Goal: Task Accomplishment & Management: Manage account settings

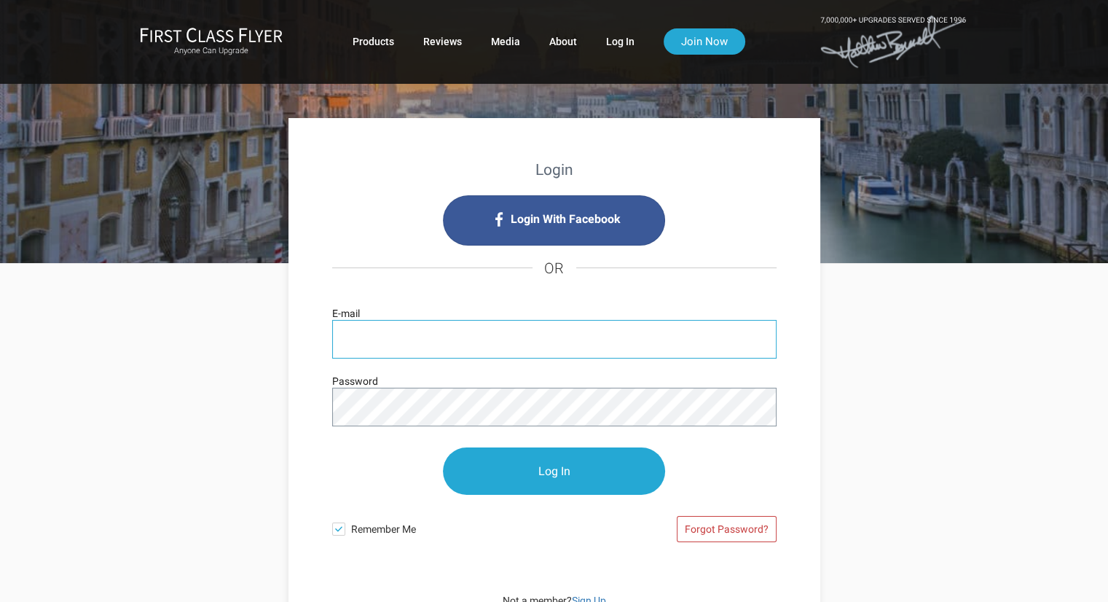
click at [513, 339] on input "E-mail" at bounding box center [554, 339] width 444 height 39
type input "[EMAIL_ADDRESS][DOMAIN_NAME]"
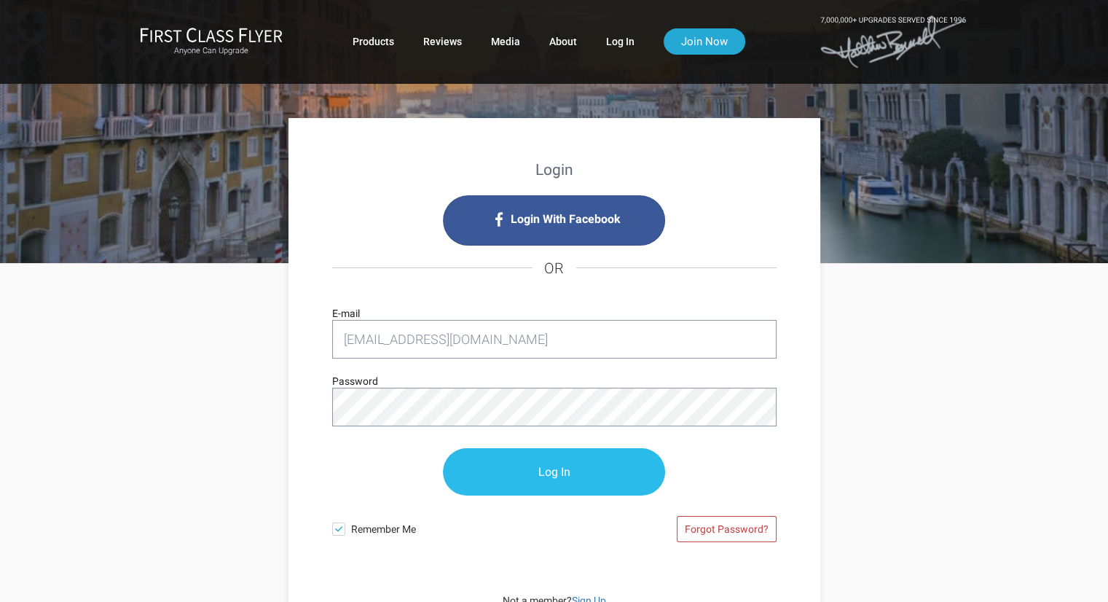
click at [561, 462] on input "Log In" at bounding box center [554, 471] width 222 height 47
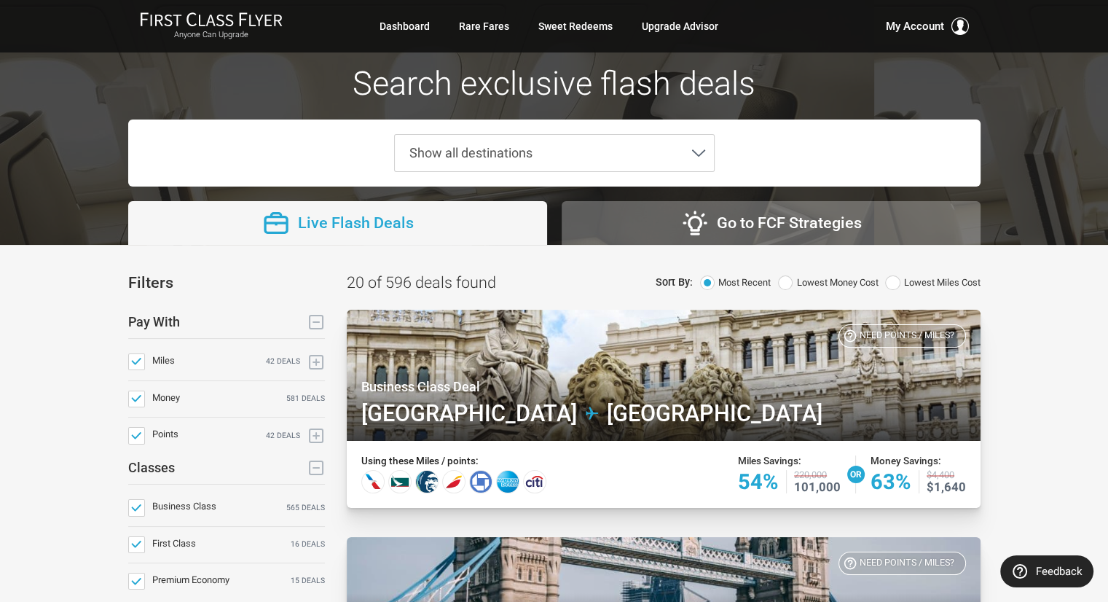
click at [695, 151] on use at bounding box center [699, 153] width 12 height 6
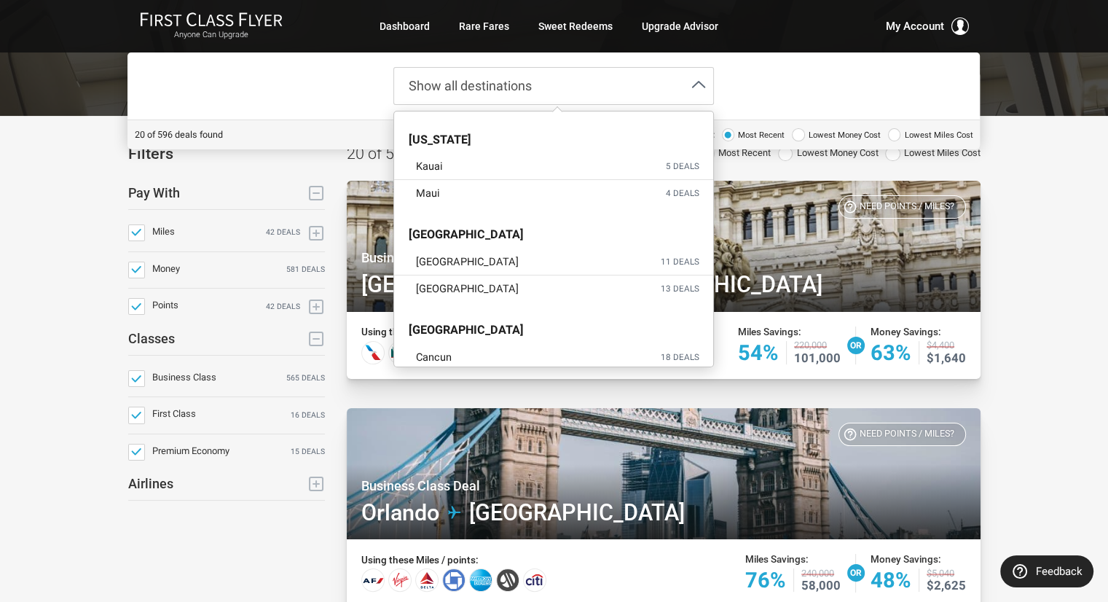
scroll to position [1705, 0]
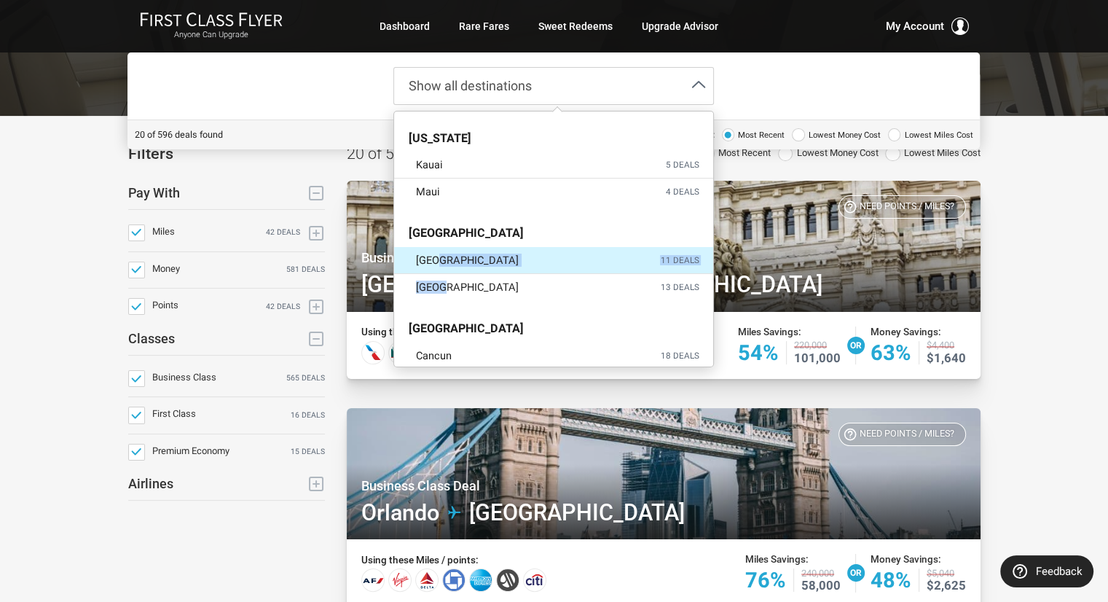
drag, startPoint x: 443, startPoint y: 283, endPoint x: 444, endPoint y: 251, distance: 32.1
click at [444, 251] on ul "Mumbai 11 deals New Delhi 13 deals" at bounding box center [553, 273] width 319 height 53
click at [444, 254] on span "Mumbai" at bounding box center [467, 260] width 103 height 12
click at [0, 0] on input "Mumbai 11 deals" at bounding box center [0, 0] width 0 height 0
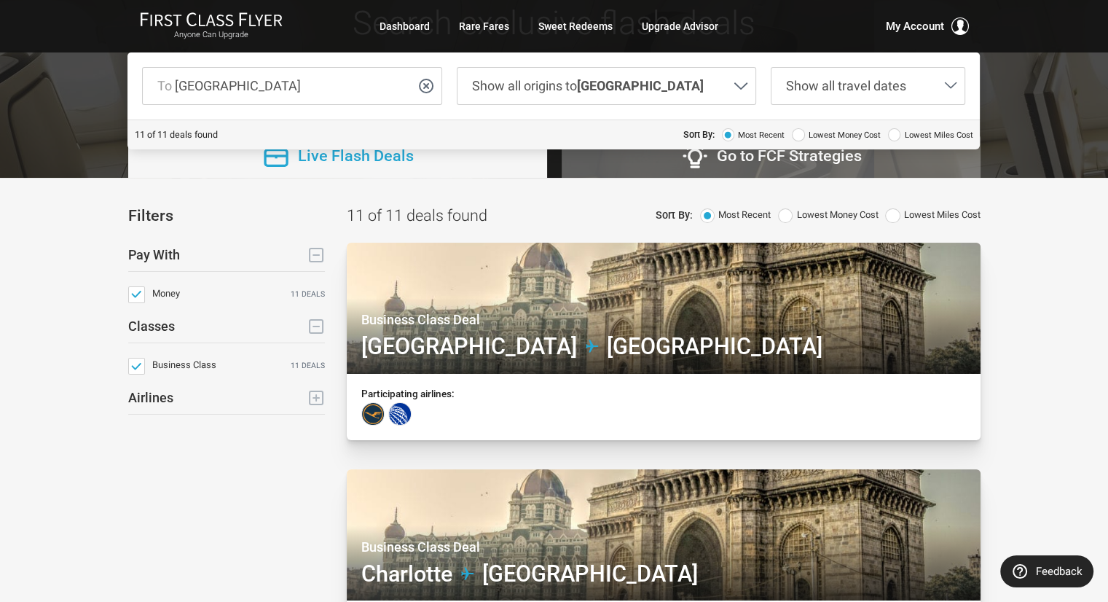
scroll to position [60, 0]
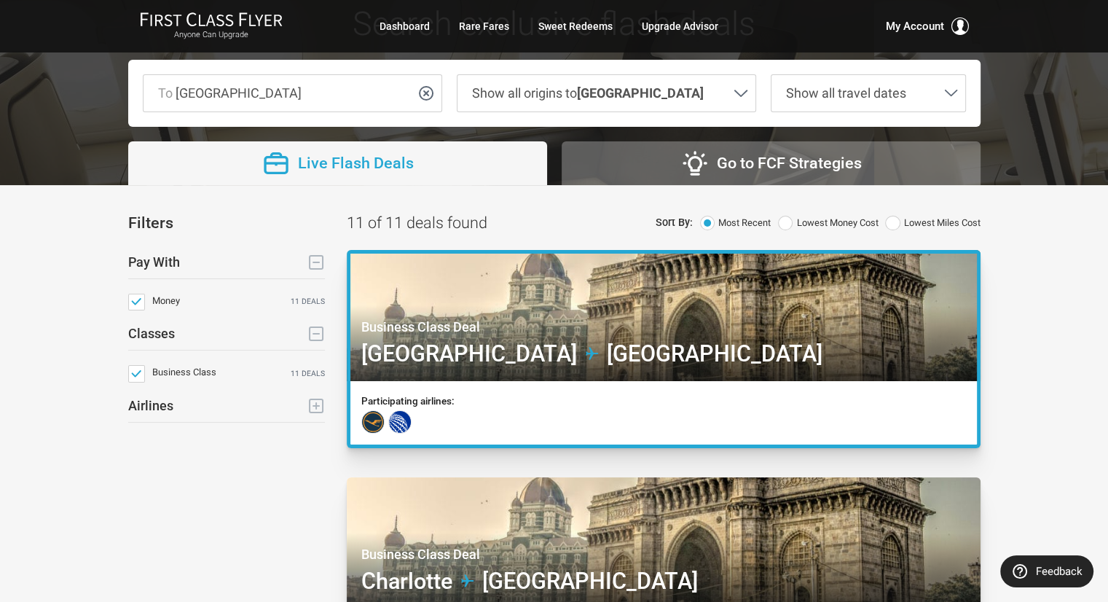
click at [442, 362] on div at bounding box center [664, 317] width 634 height 135
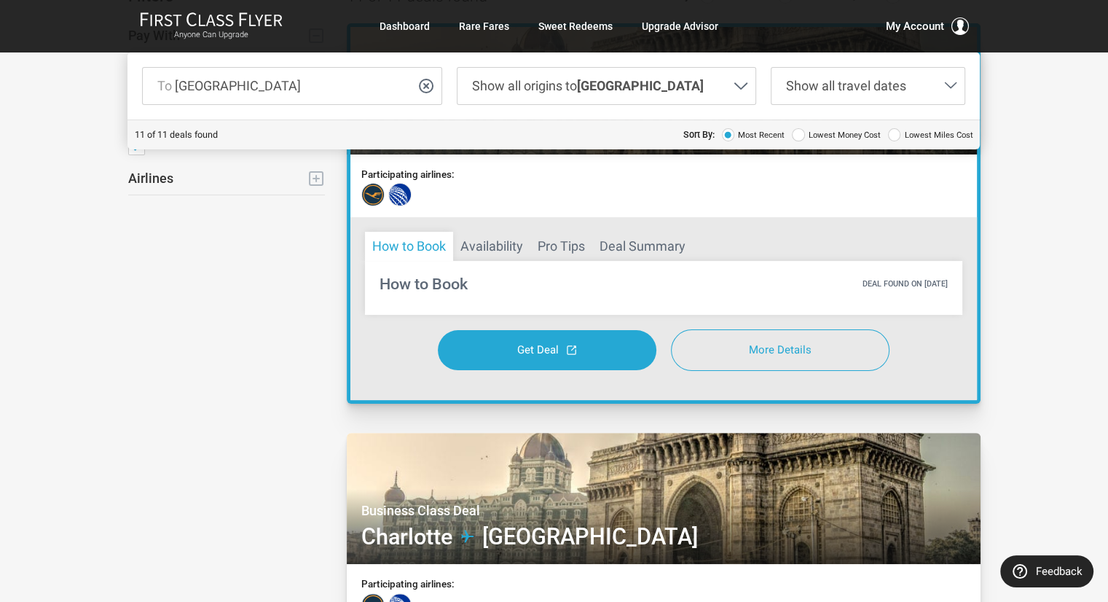
scroll to position [279, 0]
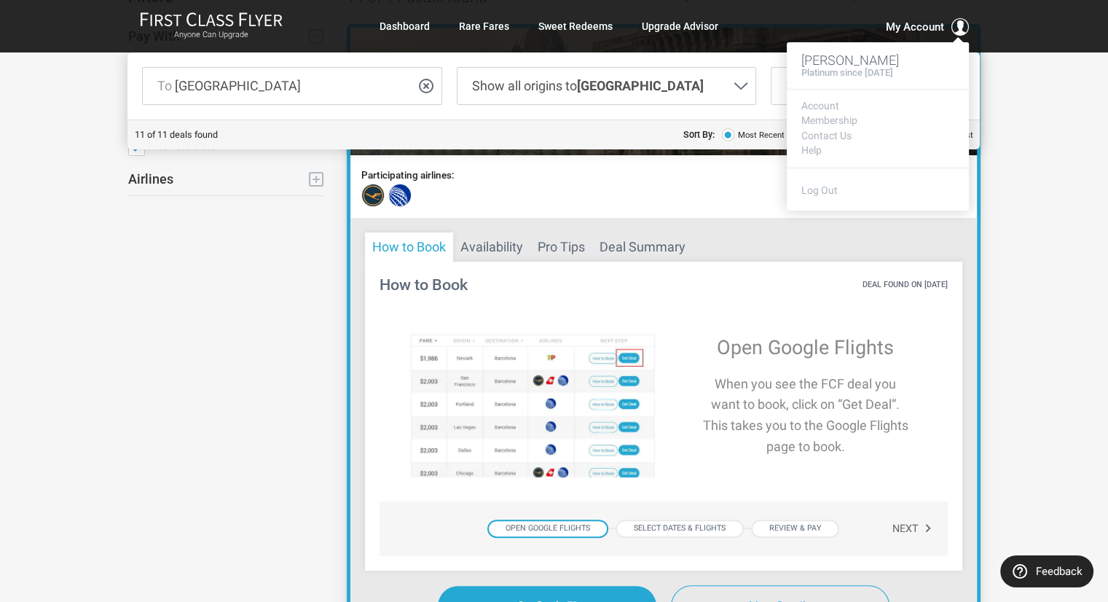
click at [930, 24] on span "My Account" at bounding box center [915, 26] width 58 height 17
click at [833, 120] on link "Membership" at bounding box center [877, 120] width 153 height 11
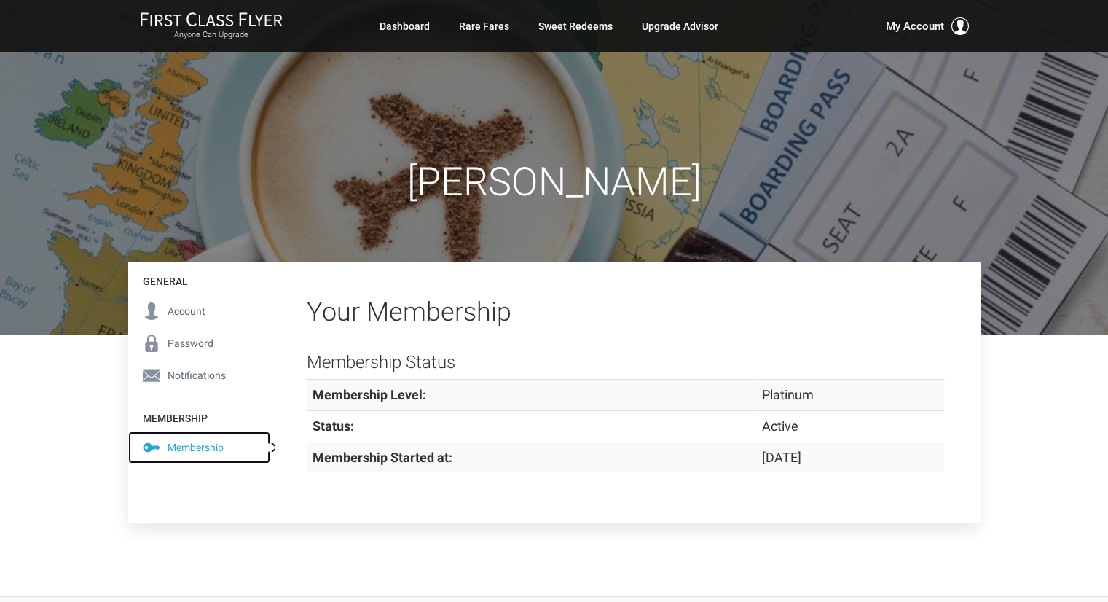
click at [207, 447] on span "Membership" at bounding box center [195, 447] width 56 height 16
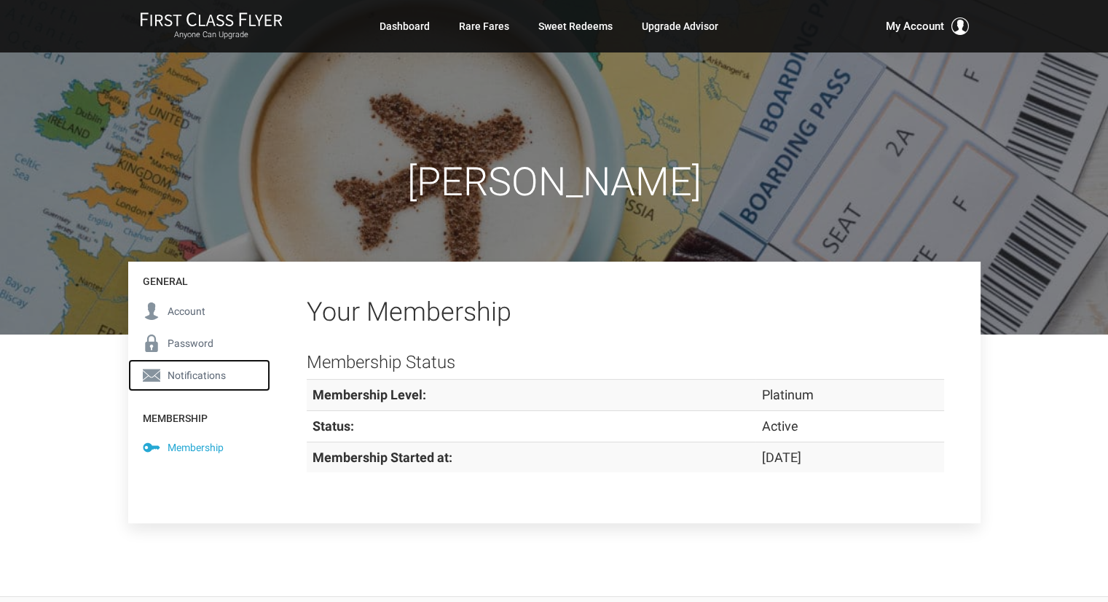
click at [193, 379] on span "Notifications" at bounding box center [196, 375] width 58 height 16
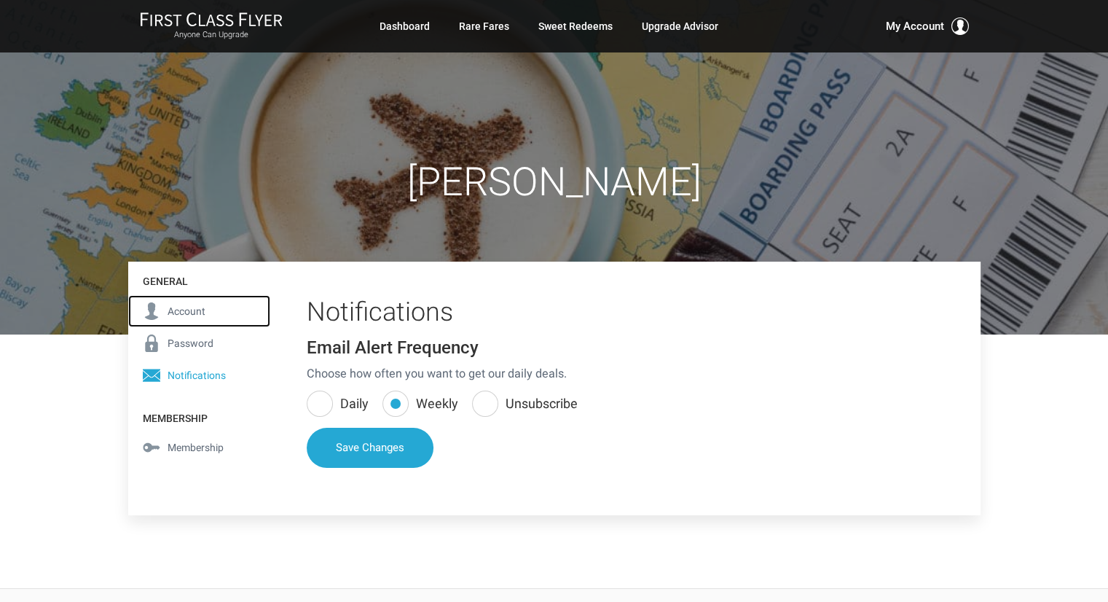
click at [186, 311] on span "Account" at bounding box center [186, 311] width 38 height 16
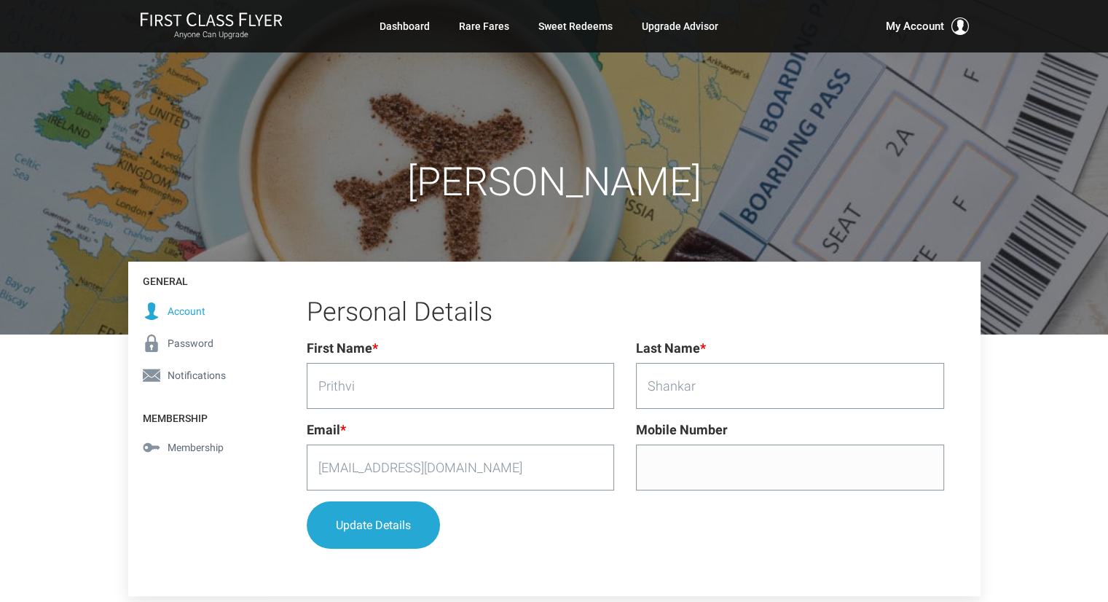
click at [46, 464] on div "[PERSON_NAME] General Account Password Notifications Membership Membership Gene…" at bounding box center [554, 298] width 1108 height 596
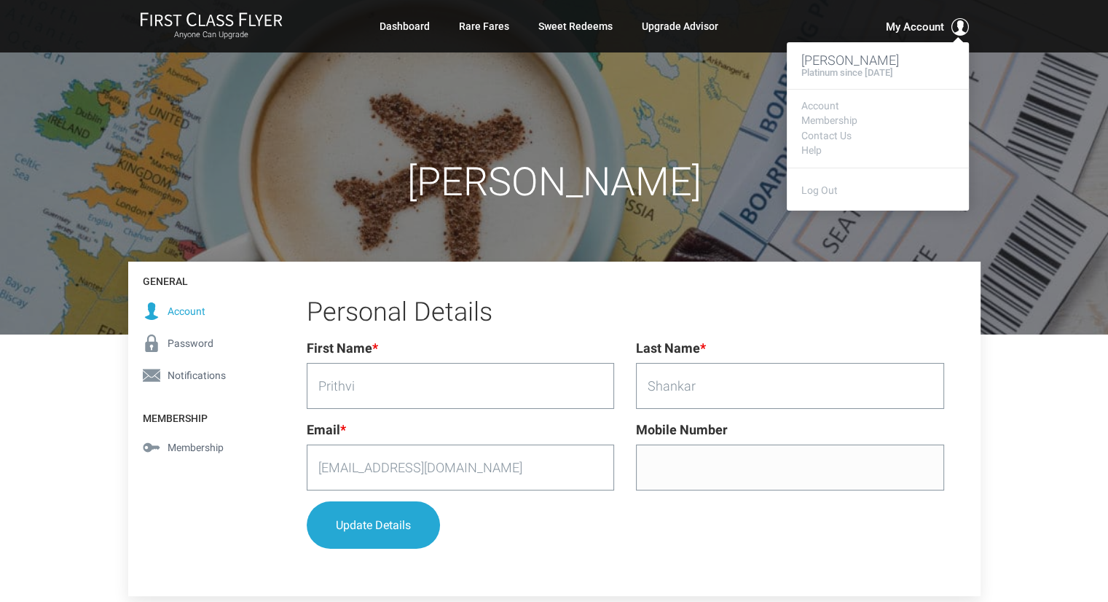
click at [905, 25] on span "My Account" at bounding box center [915, 26] width 58 height 17
click at [837, 135] on link "Contact Us" at bounding box center [877, 135] width 153 height 11
click at [819, 184] on link "Log Out" at bounding box center [819, 190] width 36 height 12
